Goal: Information Seeking & Learning: Learn about a topic

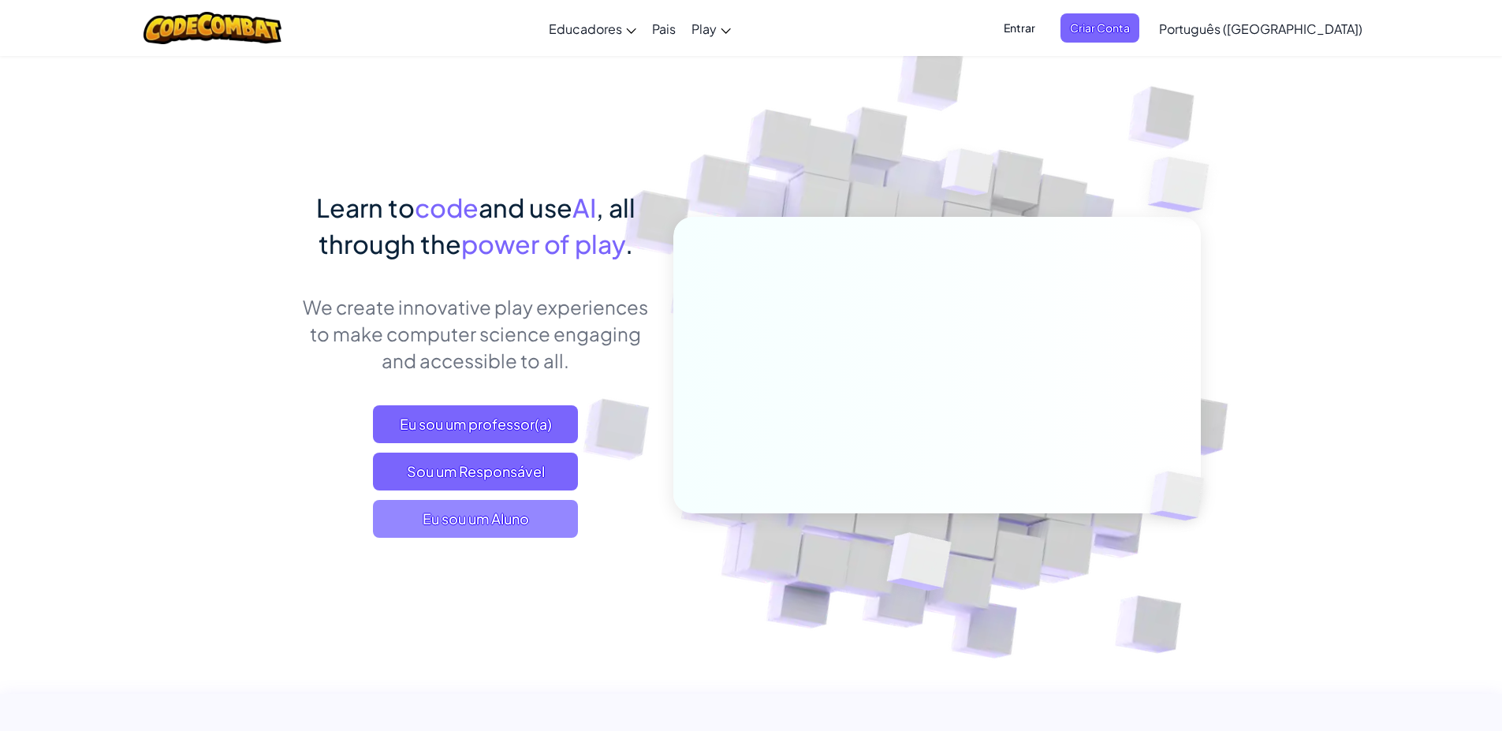
click at [486, 520] on span "Eu sou um Aluno" at bounding box center [475, 519] width 205 height 38
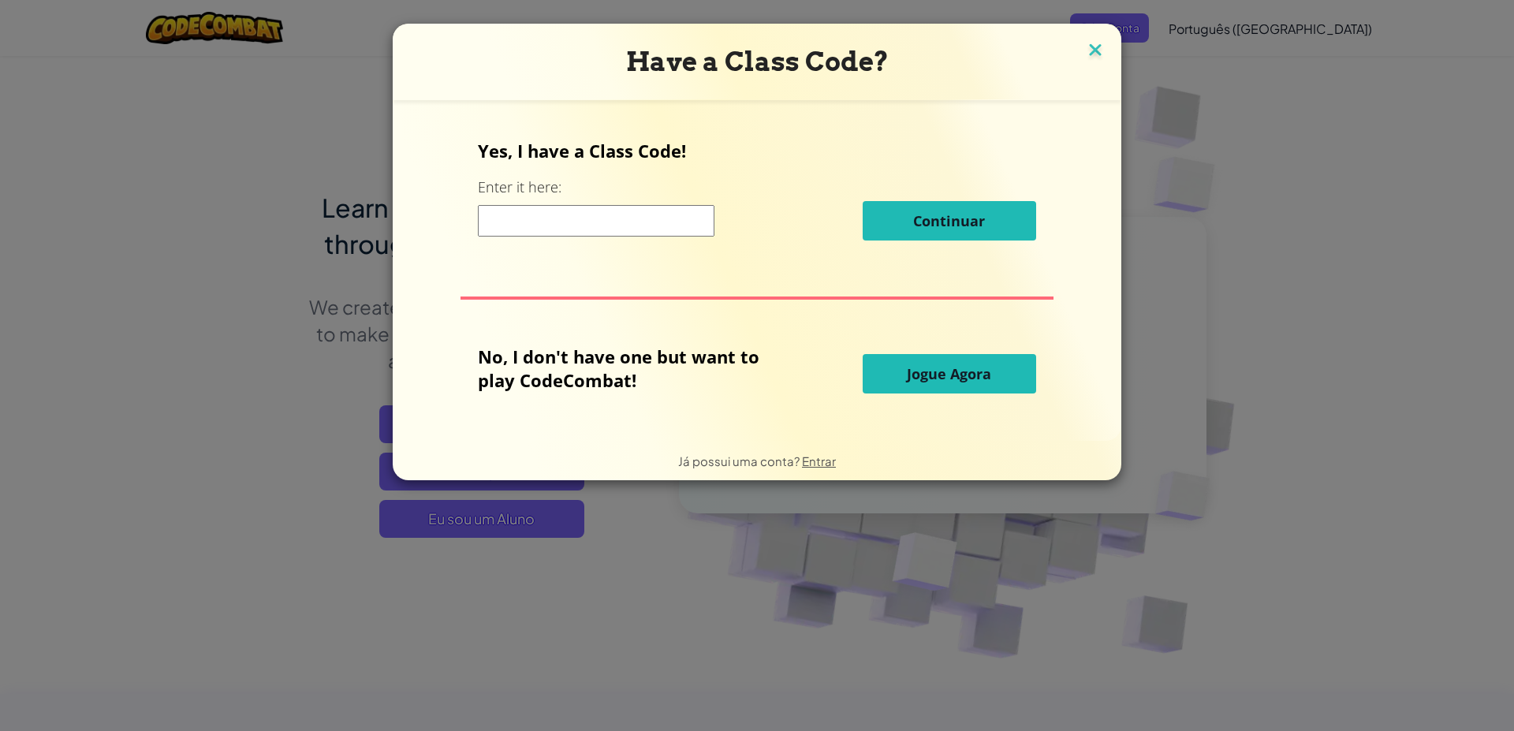
click at [1088, 48] on img at bounding box center [1095, 51] width 21 height 24
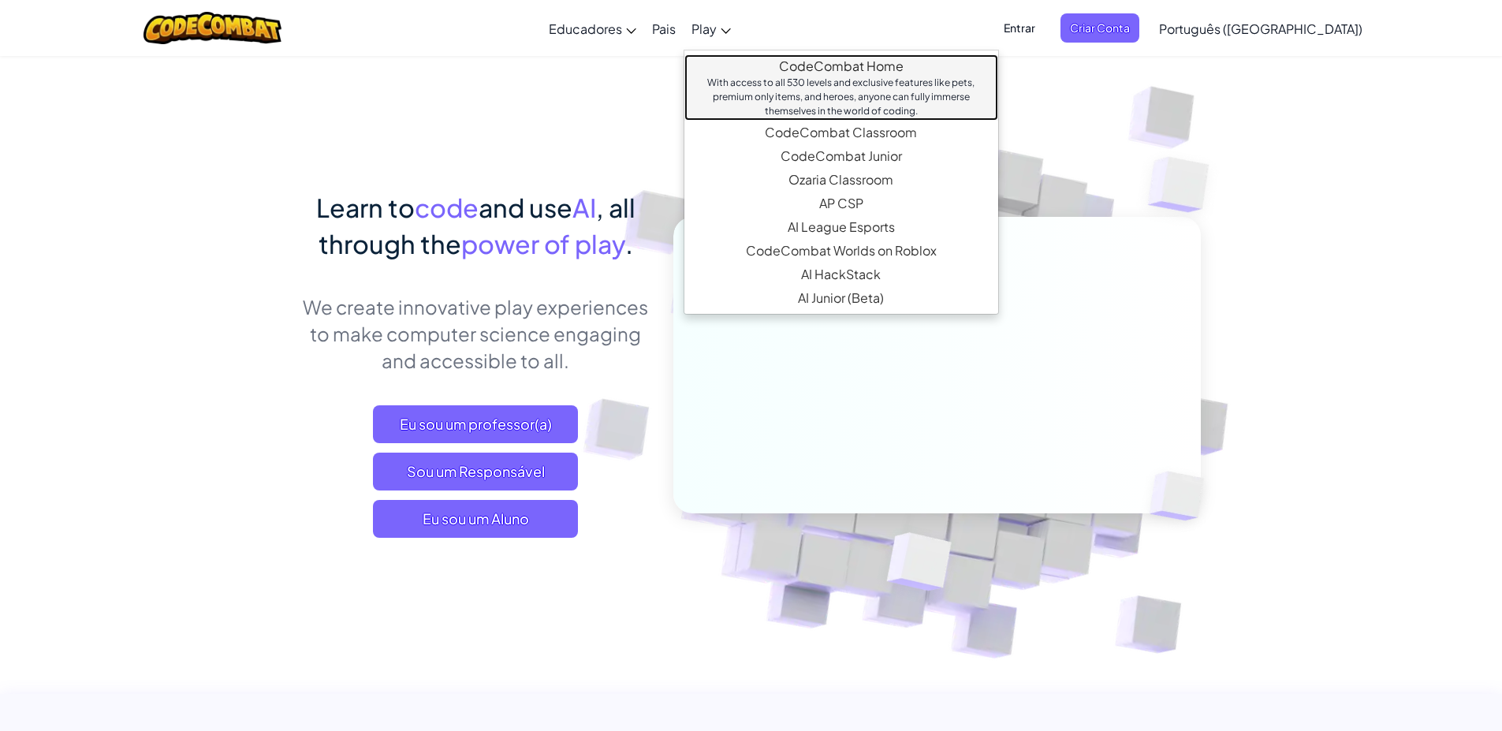
click at [863, 68] on link "CodeCombat Home With access to all 530 levels and exclusive features like pets,…" at bounding box center [841, 87] width 314 height 66
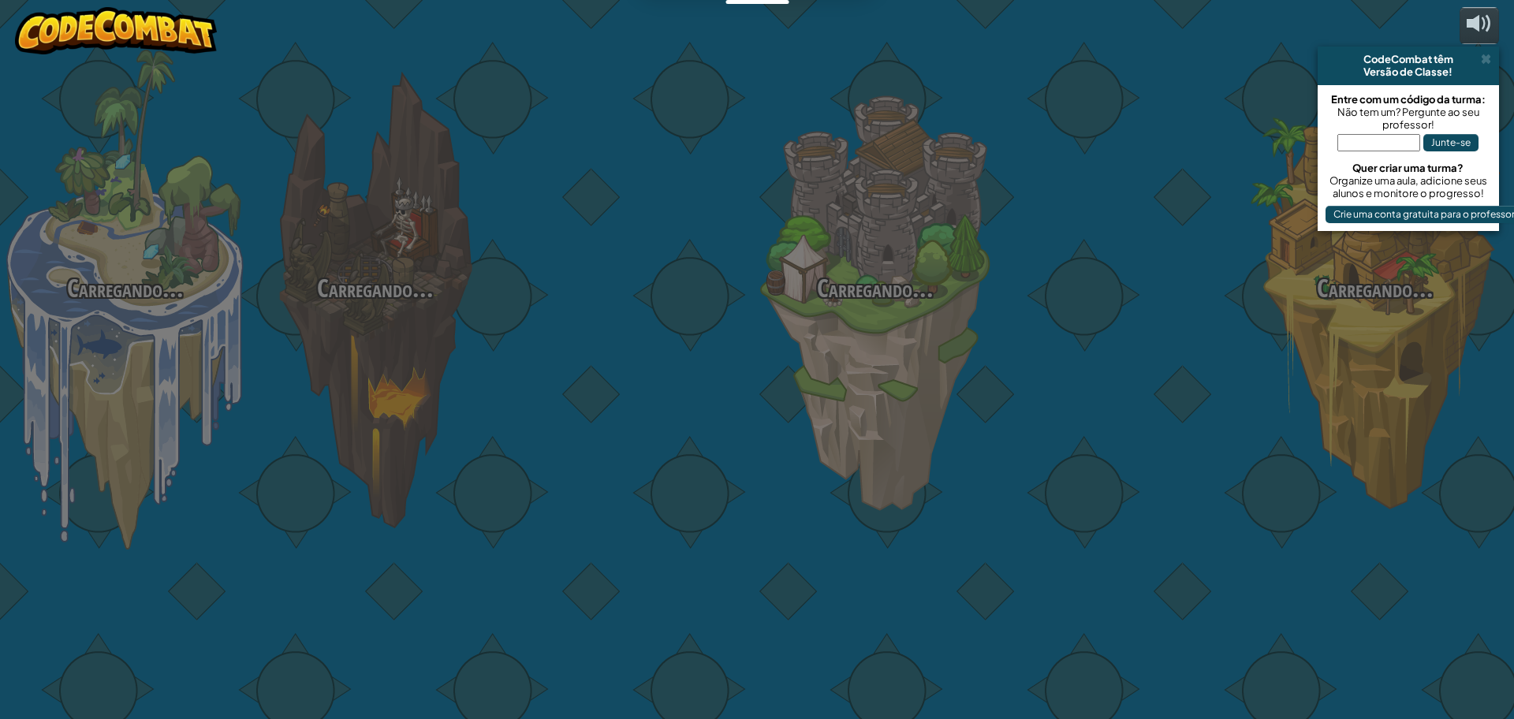
select select "pt-BR"
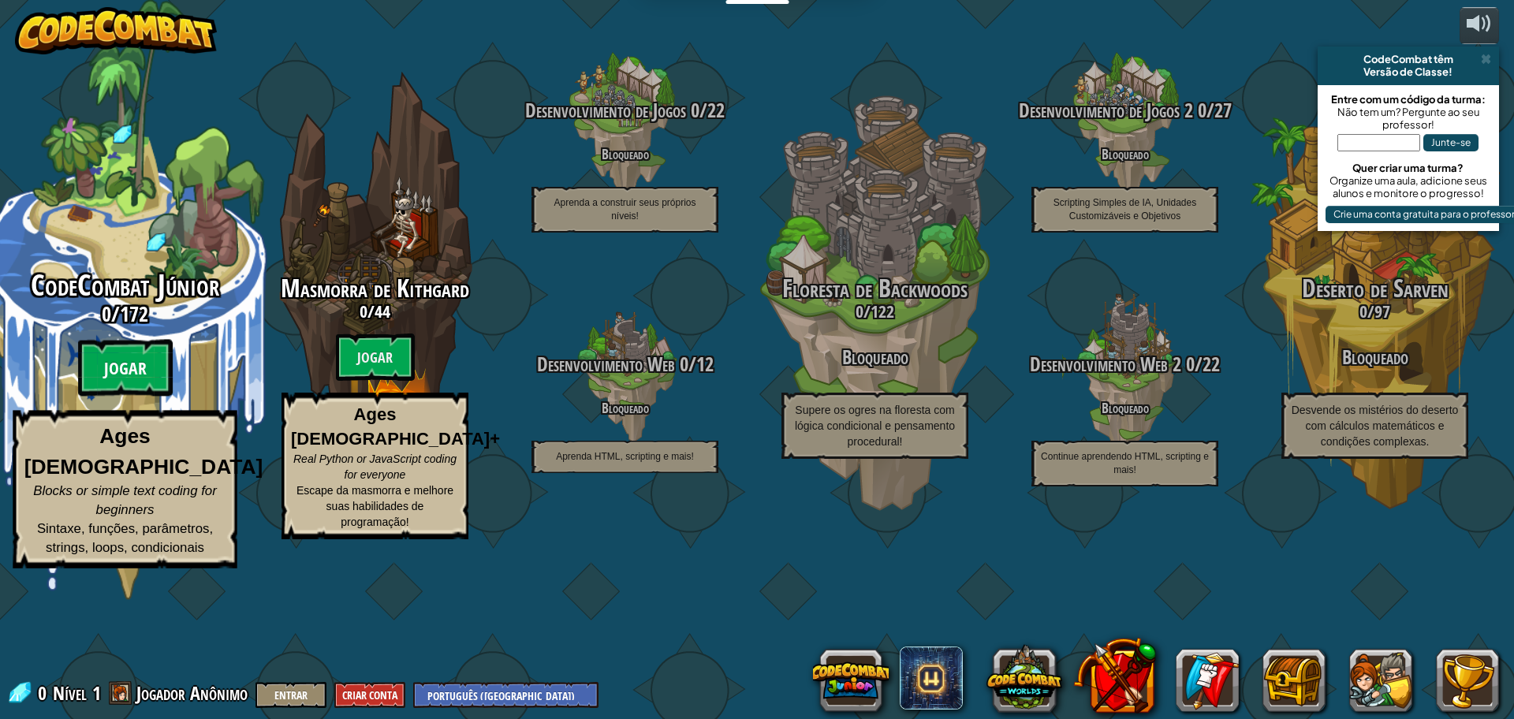
click at [120, 397] on btn "Jogar" at bounding box center [125, 368] width 95 height 57
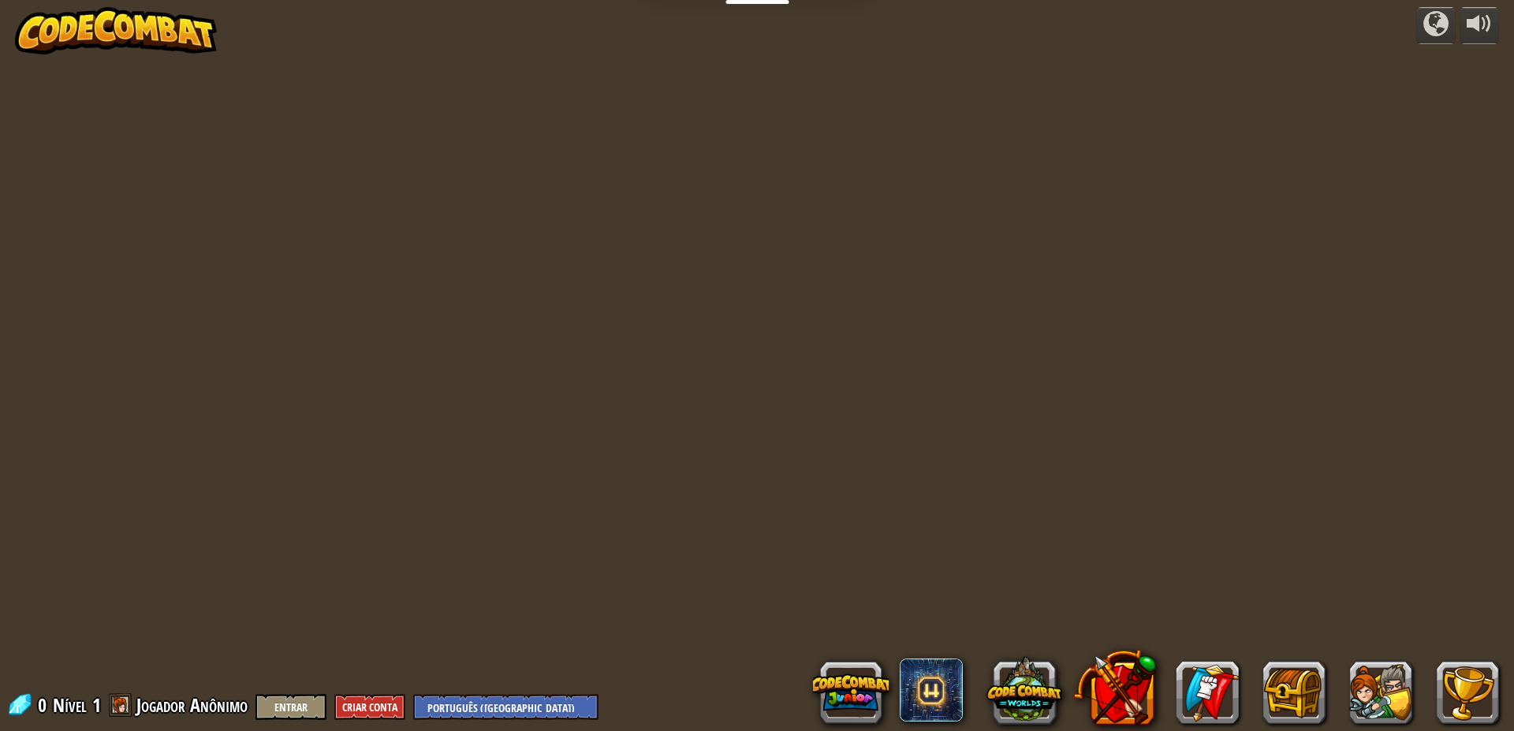
select select "pt-BR"
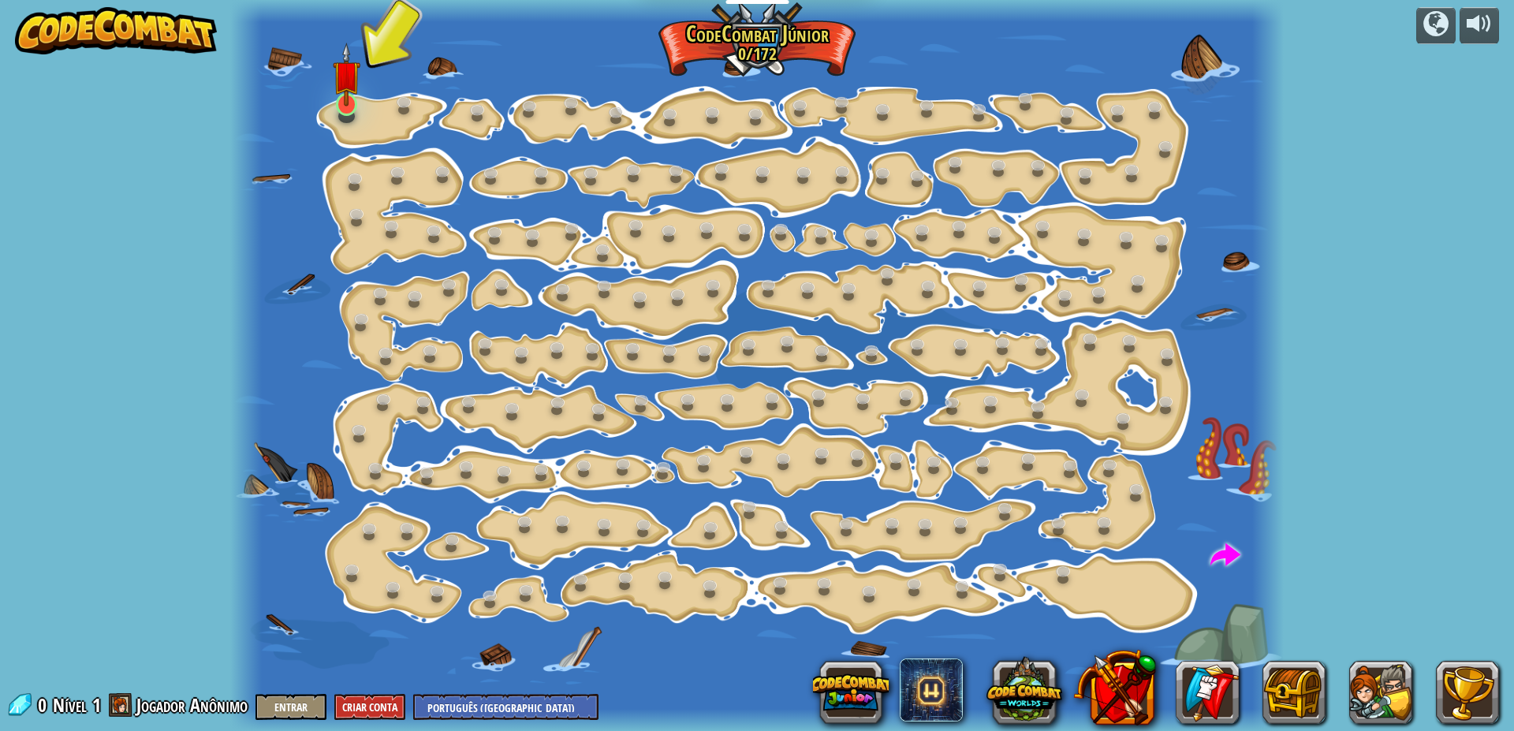
click at [358, 95] on img at bounding box center [347, 75] width 28 height 64
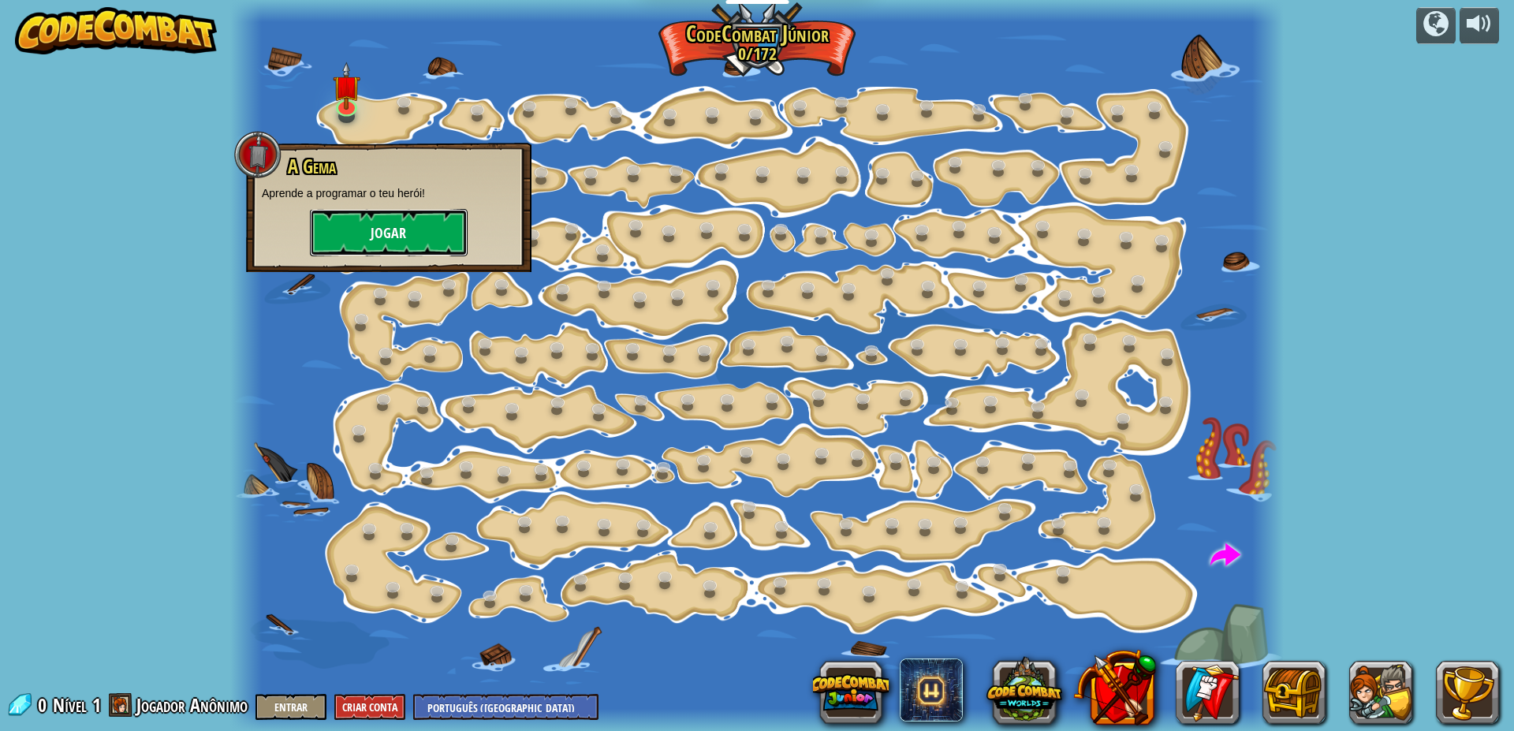
click at [390, 229] on button "Jogar" at bounding box center [389, 232] width 158 height 47
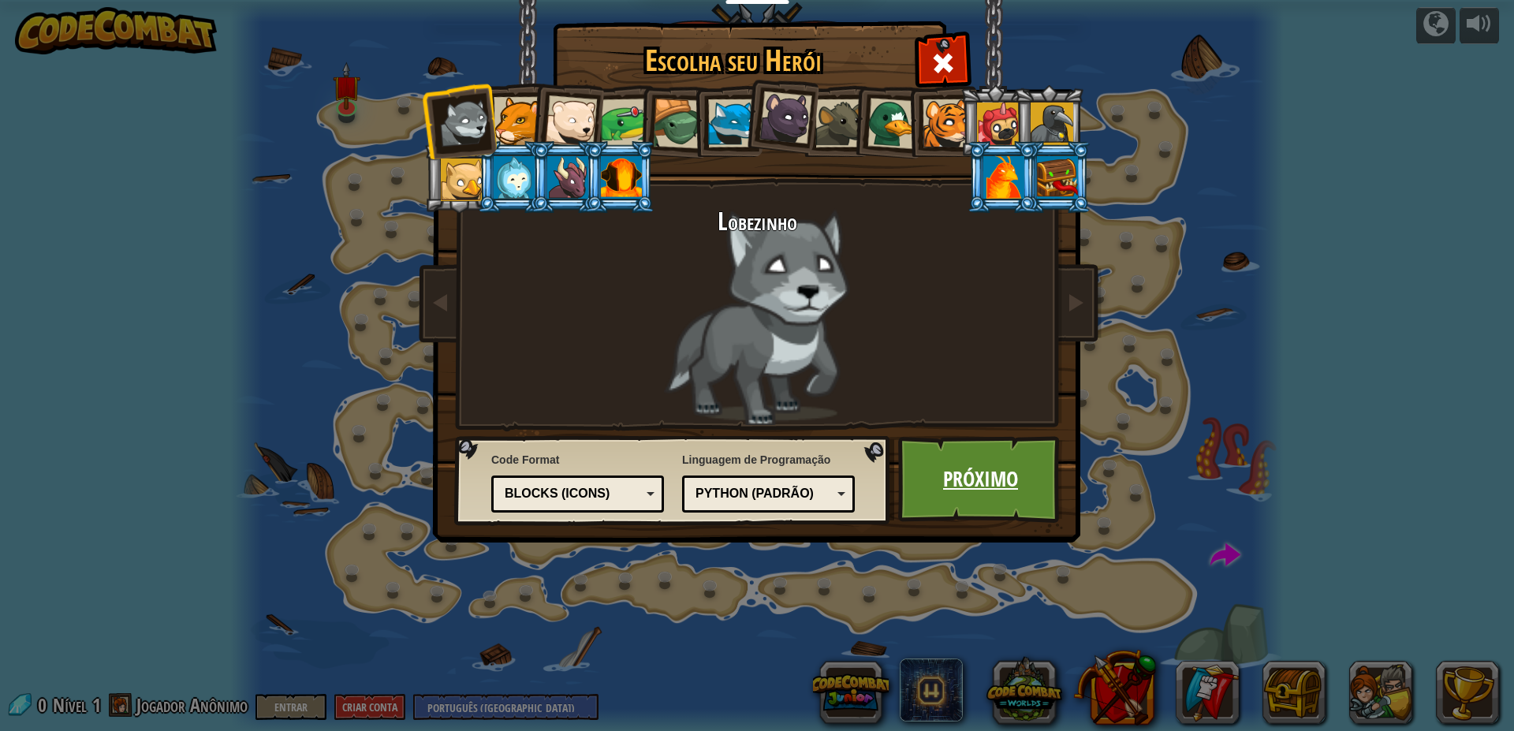
click at [992, 471] on link "Próximo" at bounding box center [980, 479] width 165 height 87
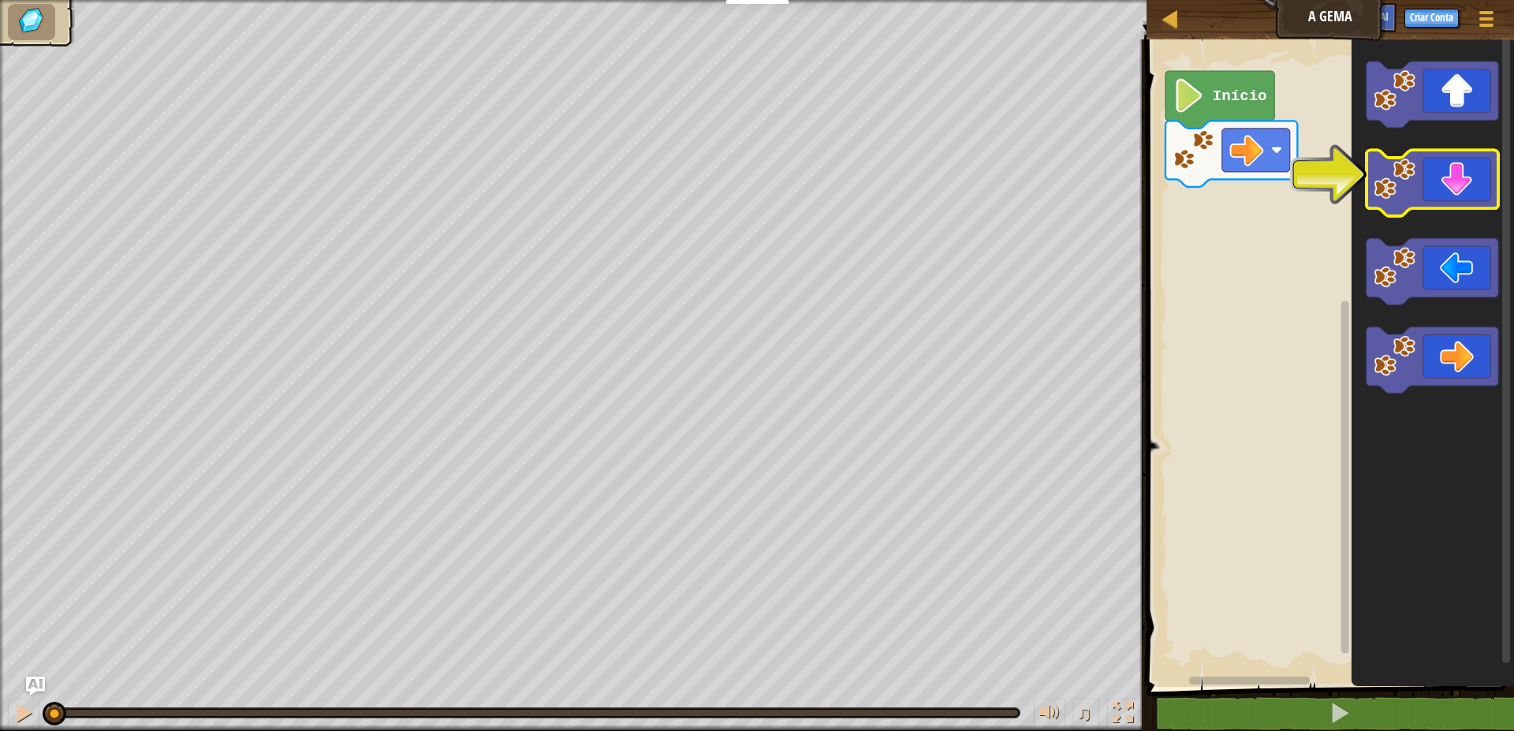
click at [1451, 171] on icon "Espaço de trabalho do Blockly" at bounding box center [1432, 184] width 132 height 66
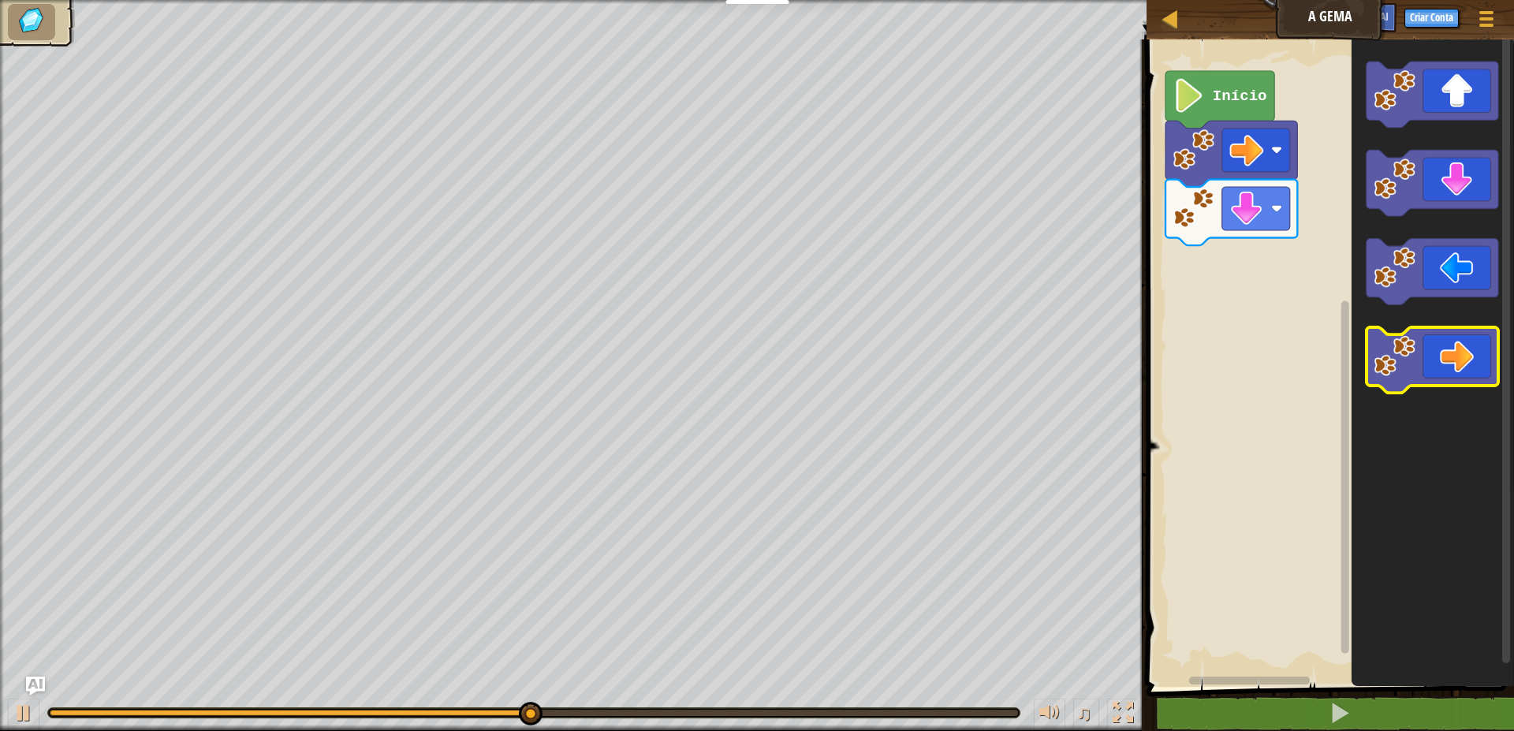
click at [1456, 355] on icon "Espaço de trabalho do Blockly" at bounding box center [1432, 360] width 132 height 66
